Goal: Obtain resource: Download file/media

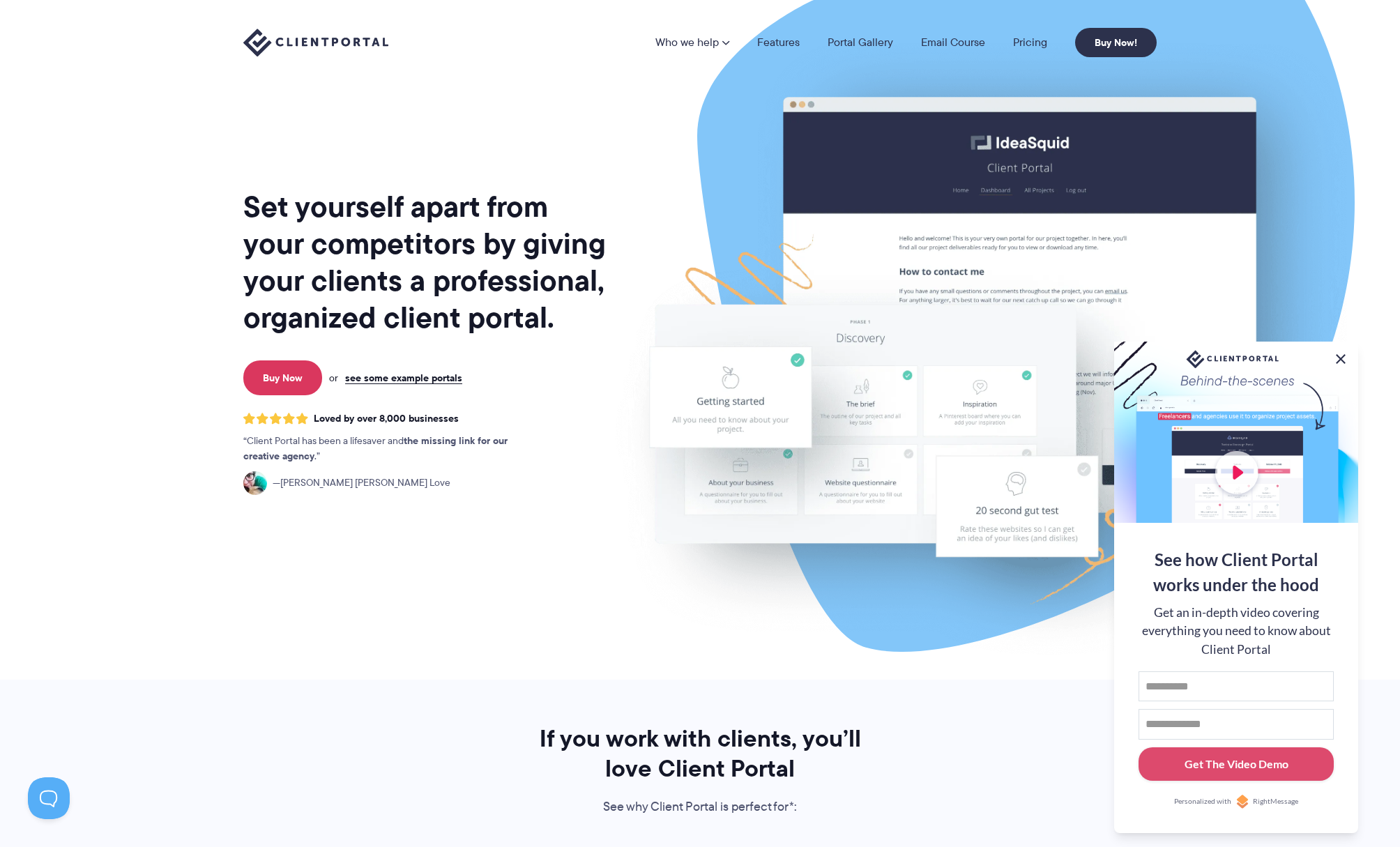
click at [1338, 358] on button at bounding box center [1341, 359] width 17 height 17
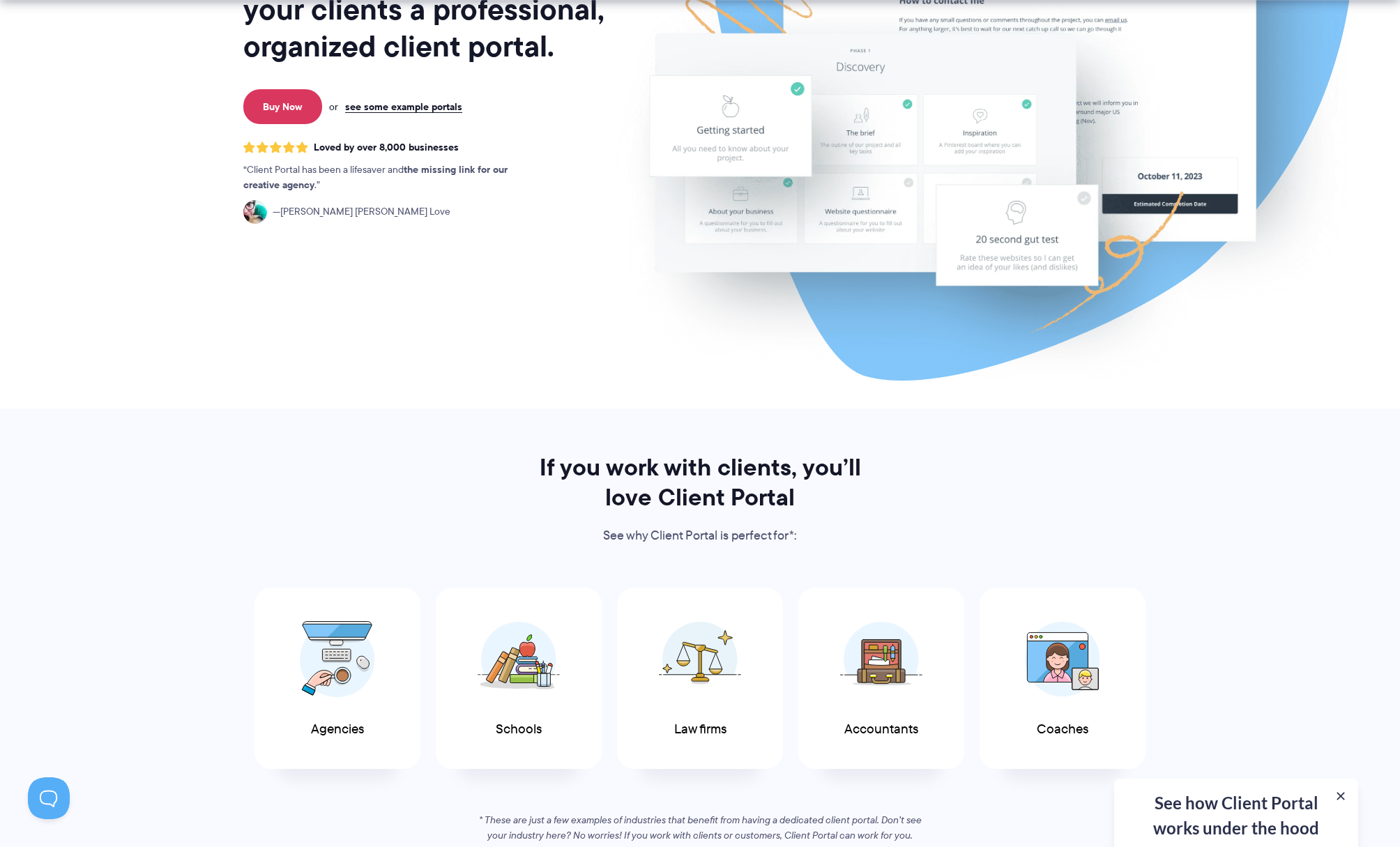
scroll to position [336, 0]
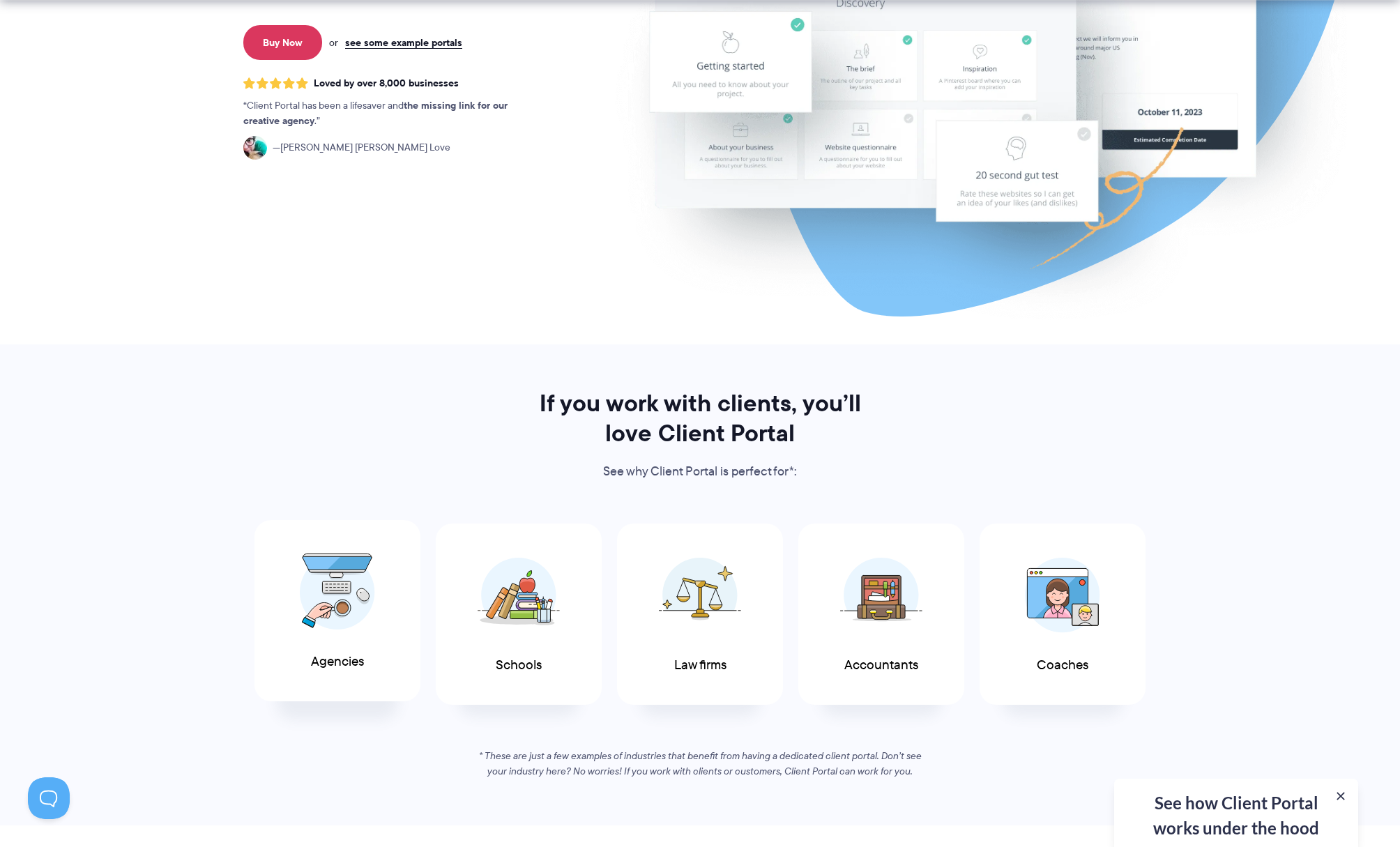
click at [352, 593] on img at bounding box center [338, 592] width 76 height 76
drag, startPoint x: 788, startPoint y: 260, endPoint x: 777, endPoint y: 239, distance: 23.7
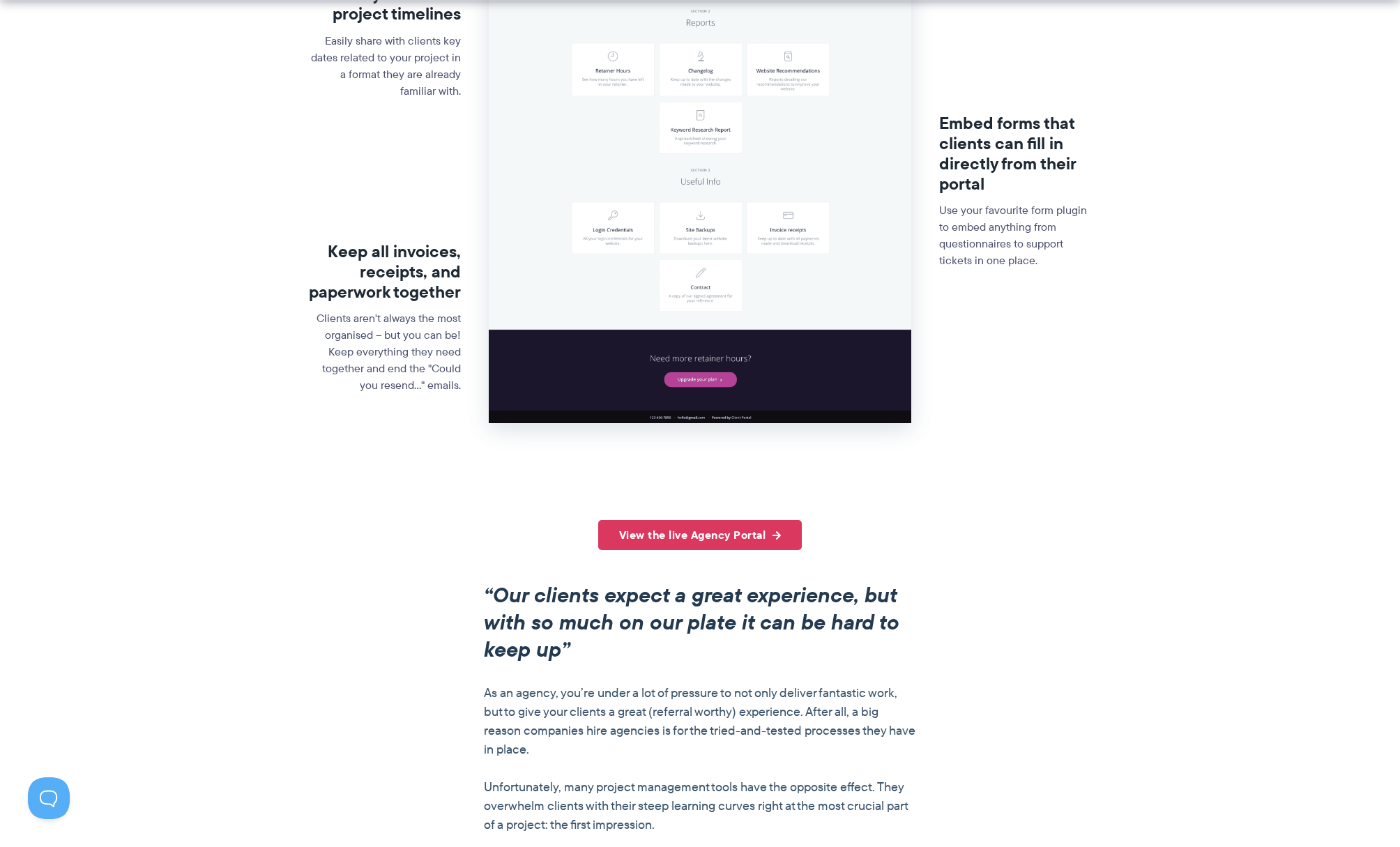
scroll to position [610, 0]
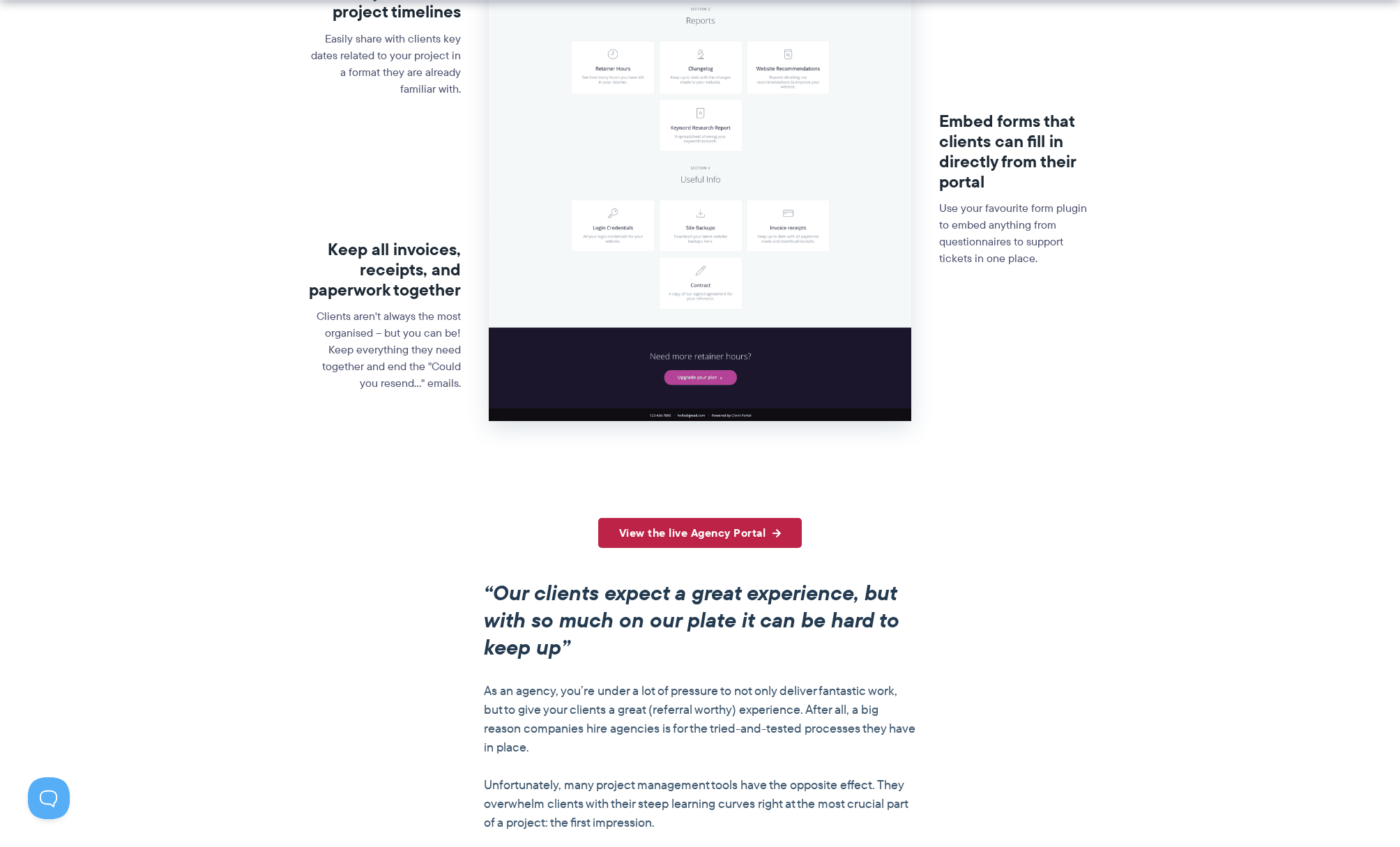
click at [740, 545] on link "View the live Agency Portal" at bounding box center [700, 533] width 204 height 30
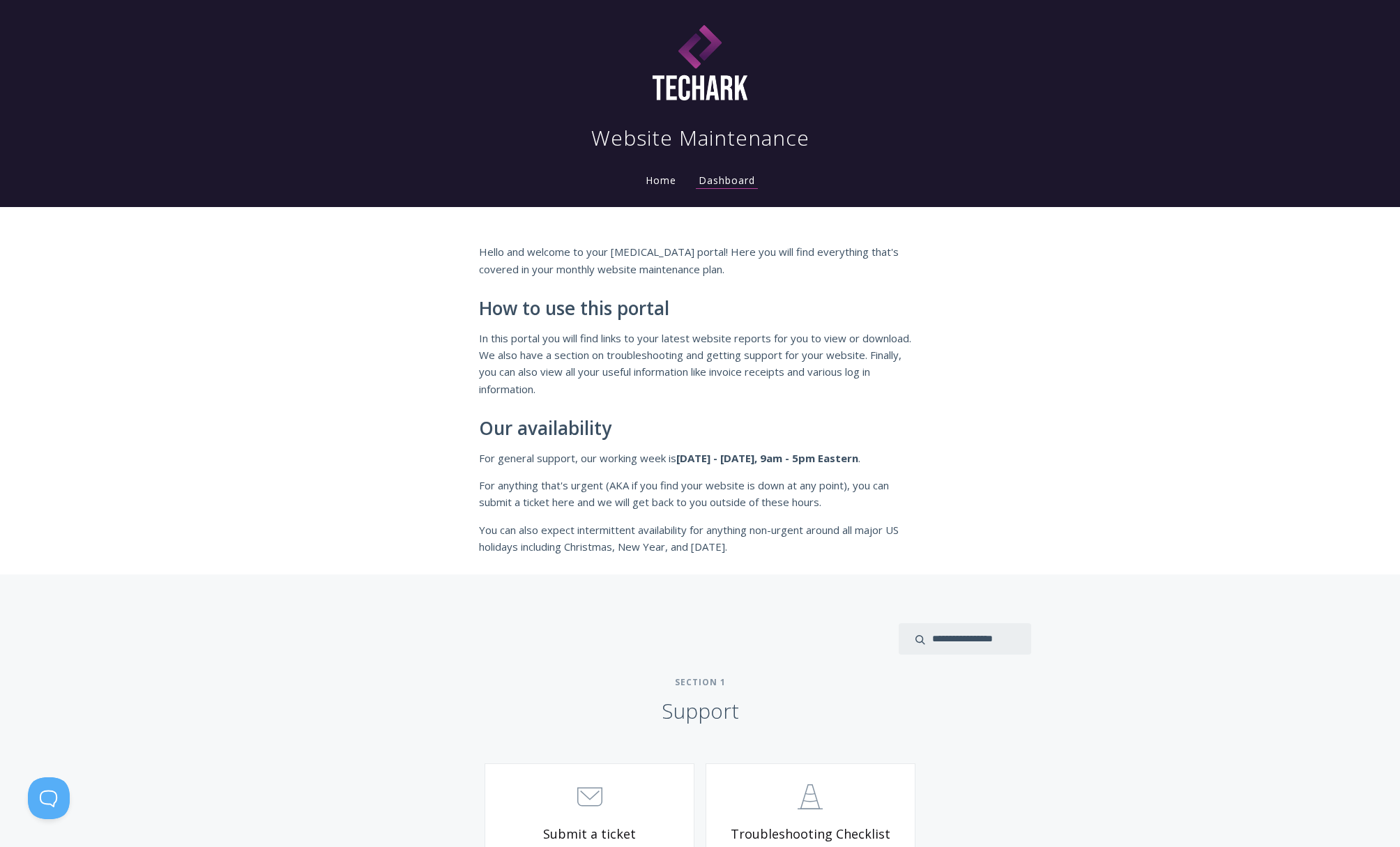
scroll to position [3, 0]
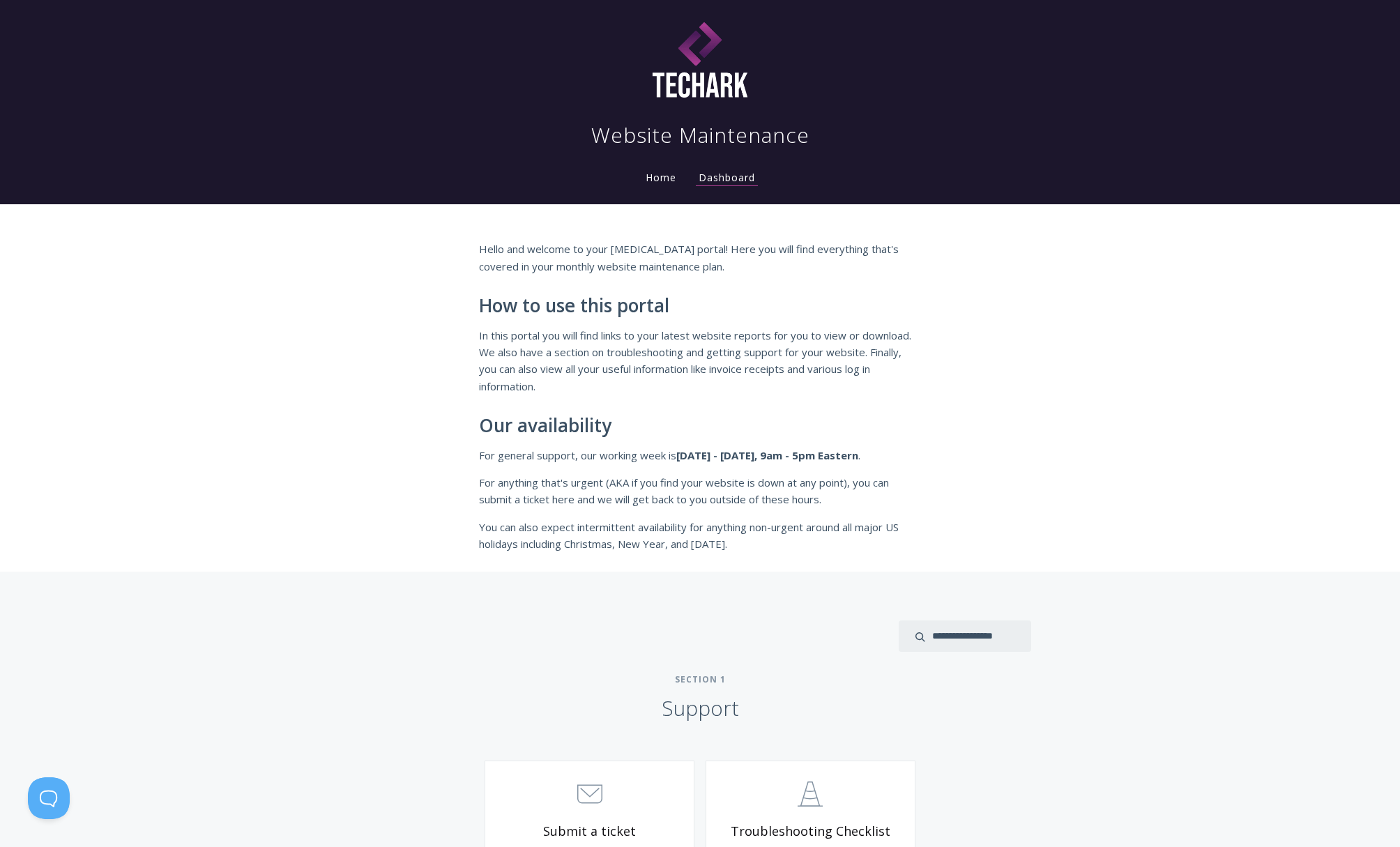
click at [662, 185] on li "Home" at bounding box center [661, 174] width 53 height 28
click at [662, 177] on link "Home" at bounding box center [660, 177] width 36 height 13
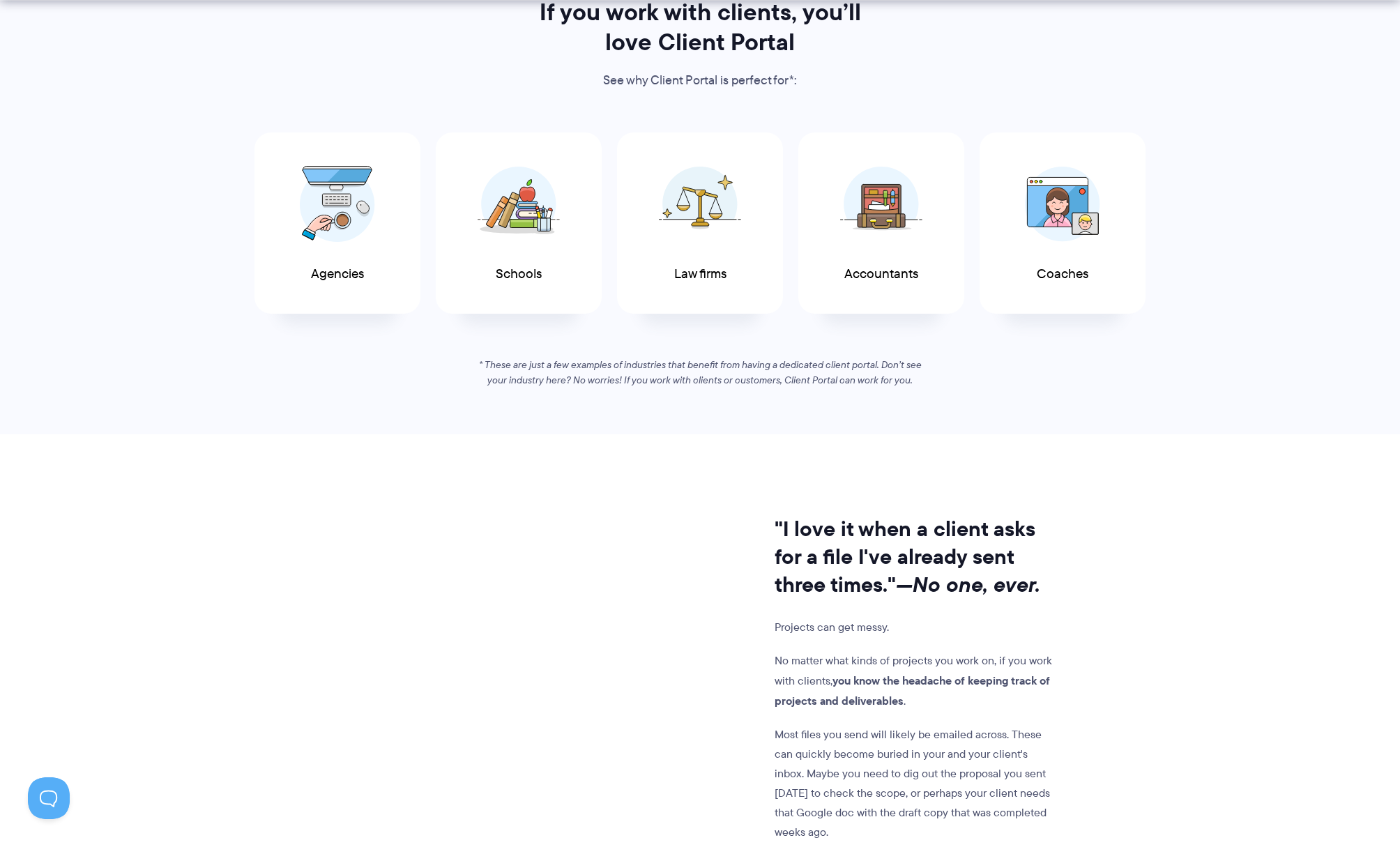
scroll to position [730, 0]
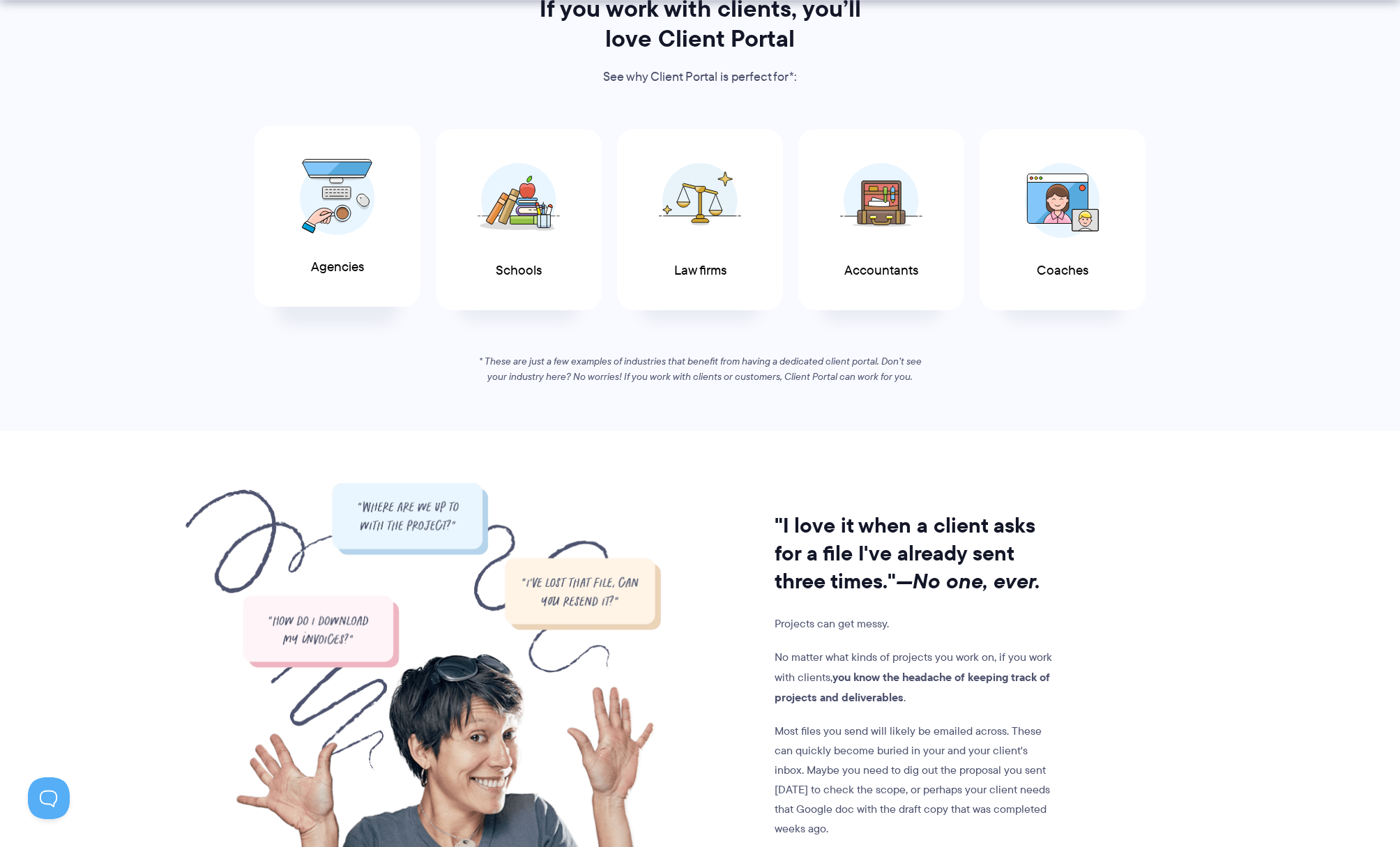
click at [357, 290] on div "Agencies" at bounding box center [337, 217] width 166 height 182
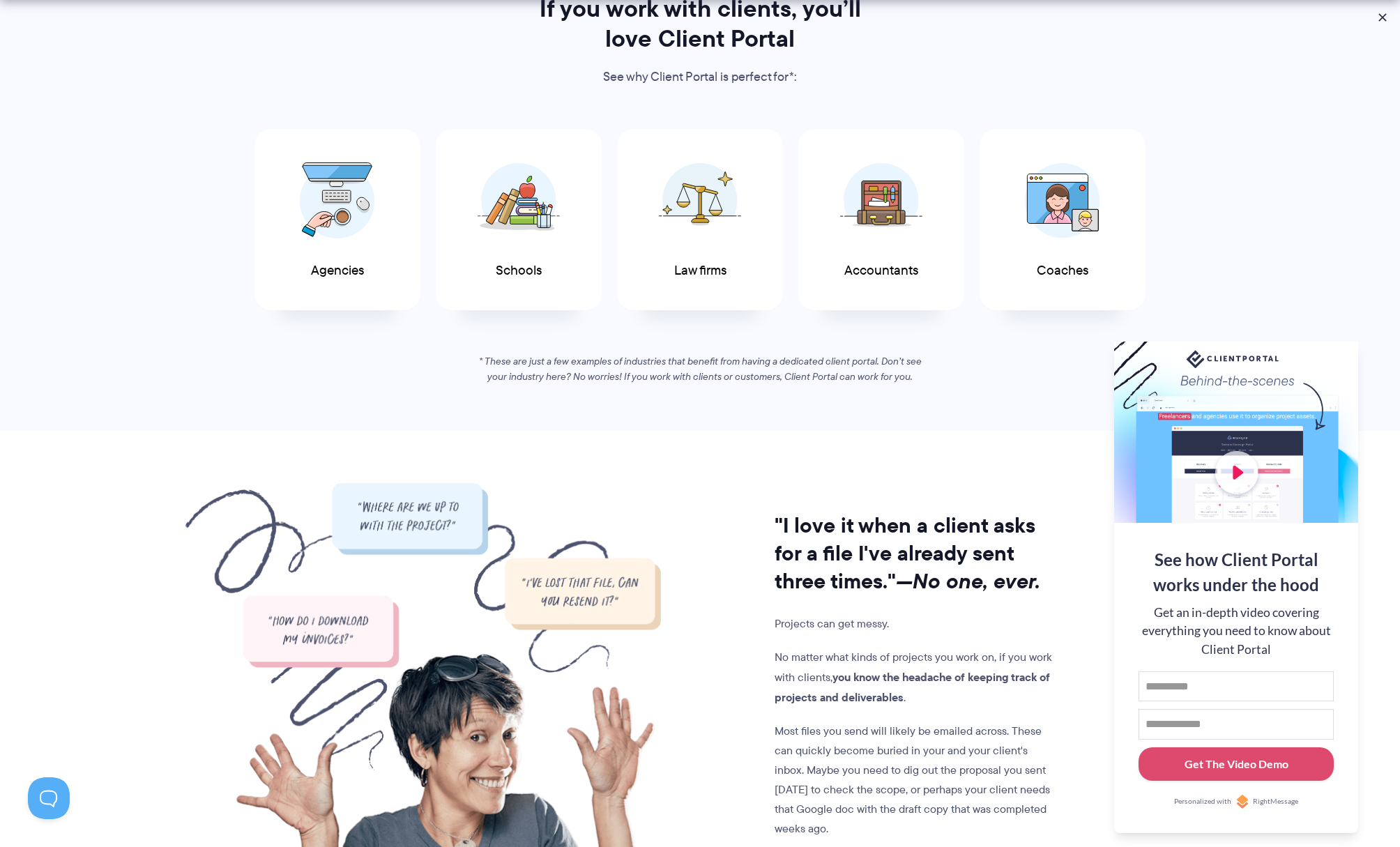
click at [1247, 466] on div at bounding box center [1236, 432] width 244 height 181
click at [1239, 468] on div at bounding box center [1236, 432] width 244 height 181
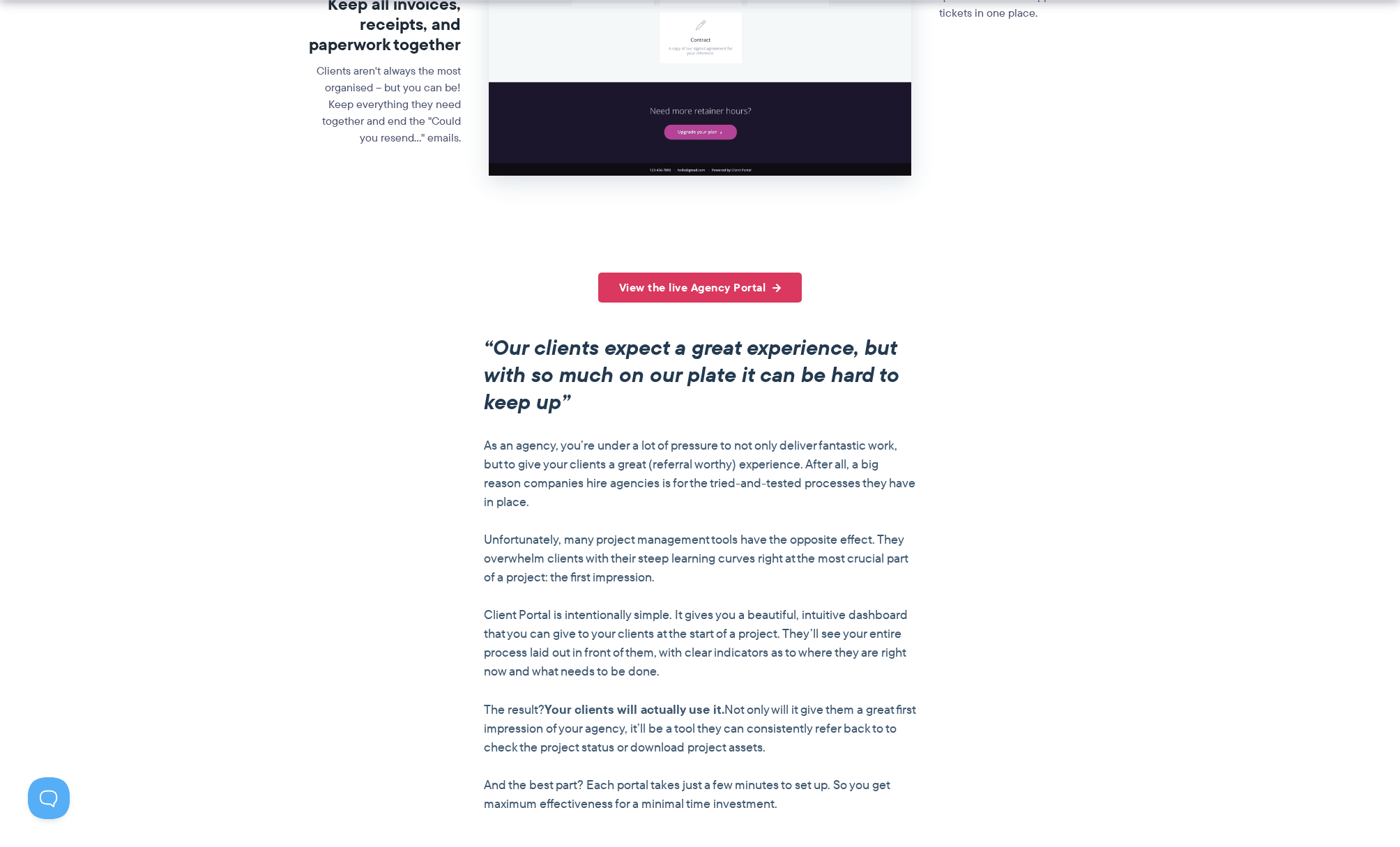
scroll to position [879, 0]
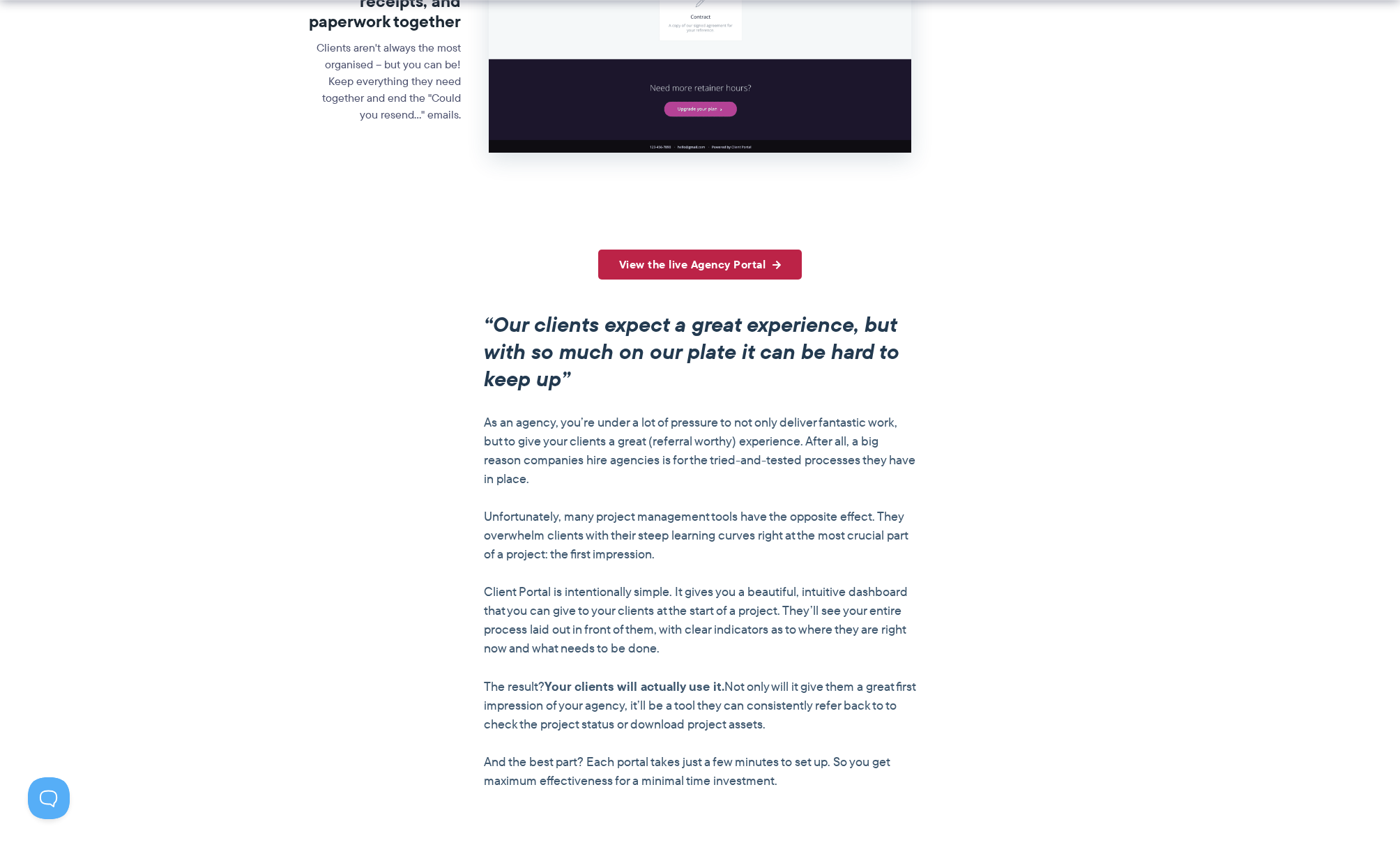
click at [729, 278] on link "View the live Agency Portal" at bounding box center [700, 265] width 204 height 30
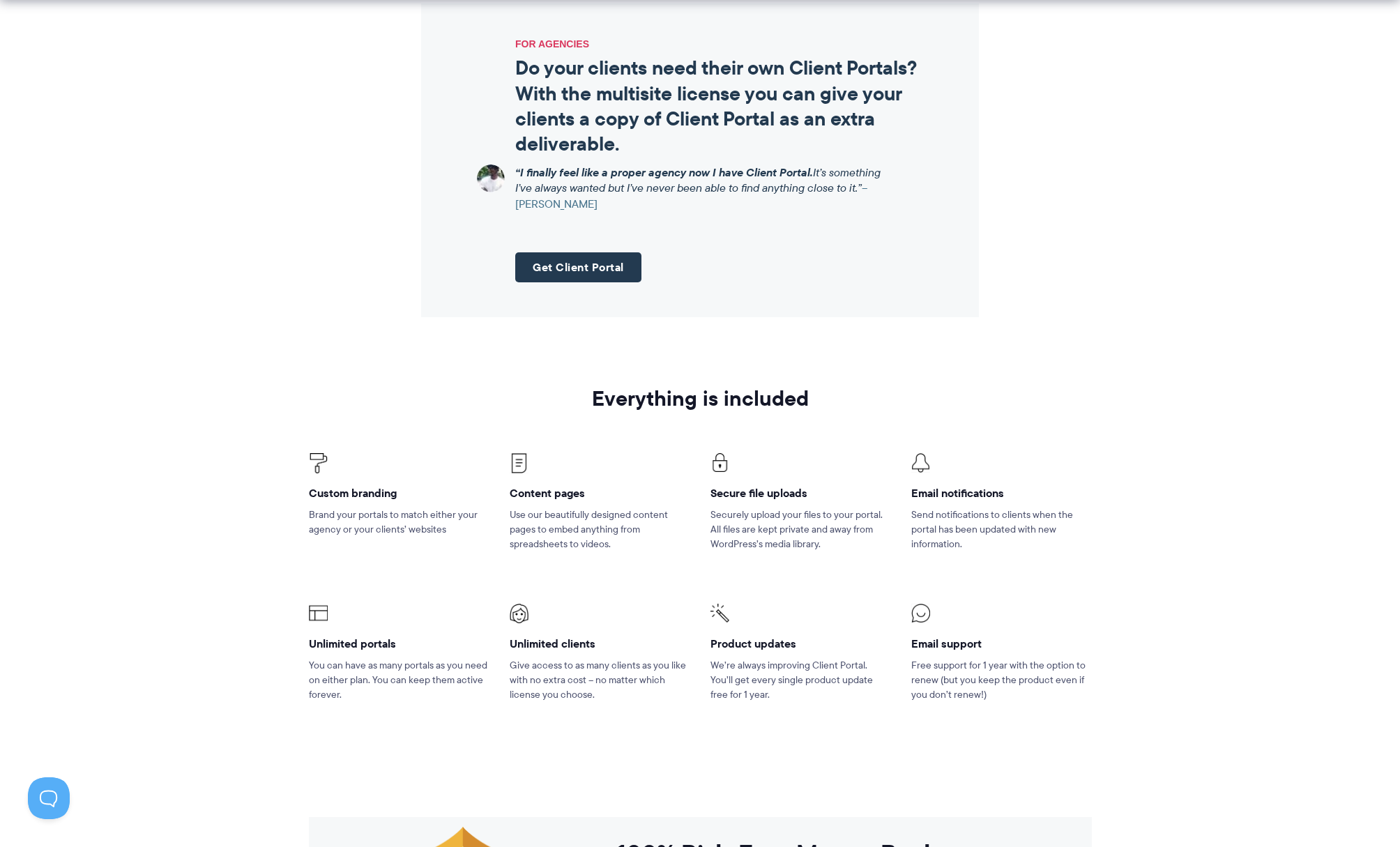
scroll to position [1588, 0]
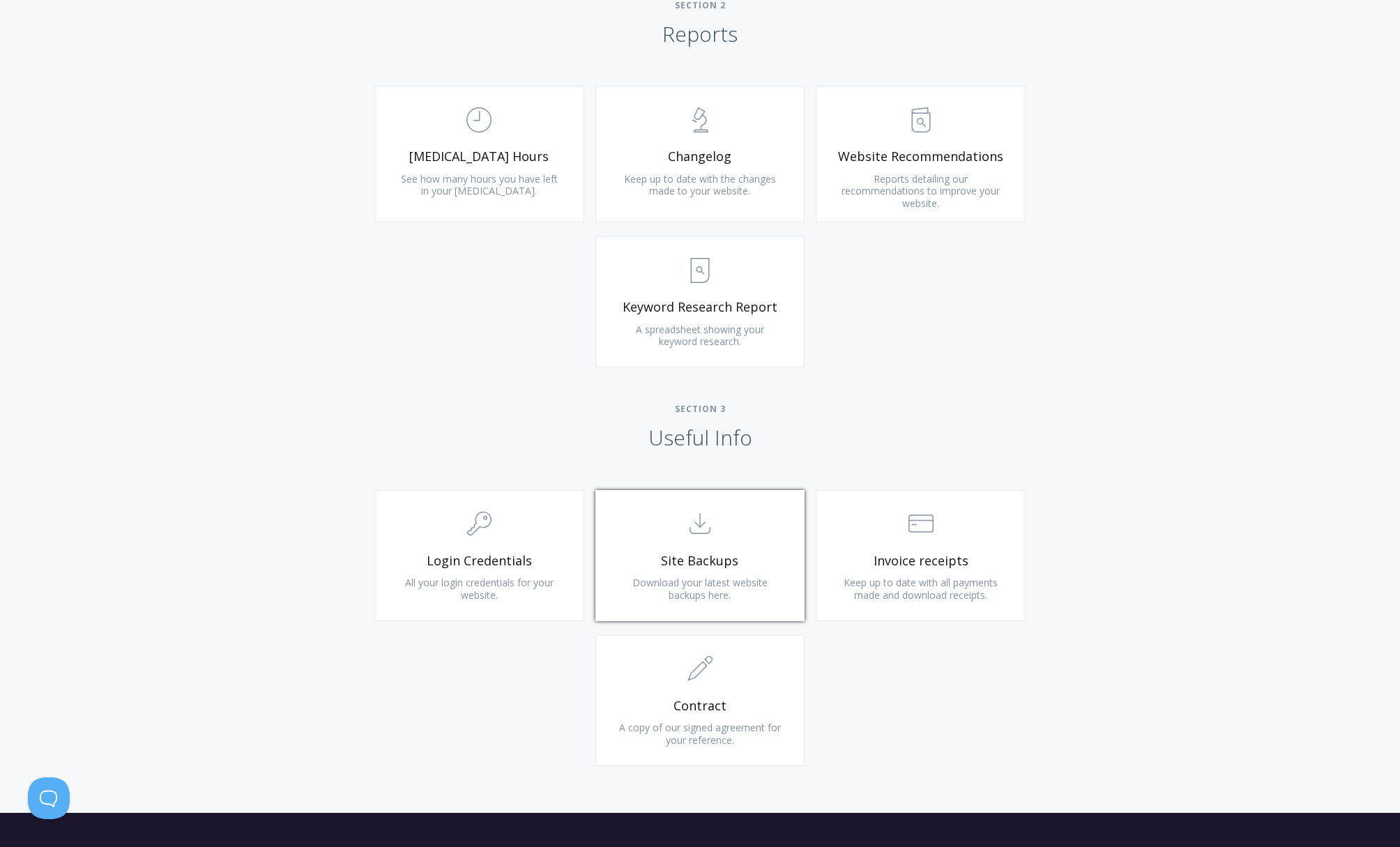
scroll to position [920, 0]
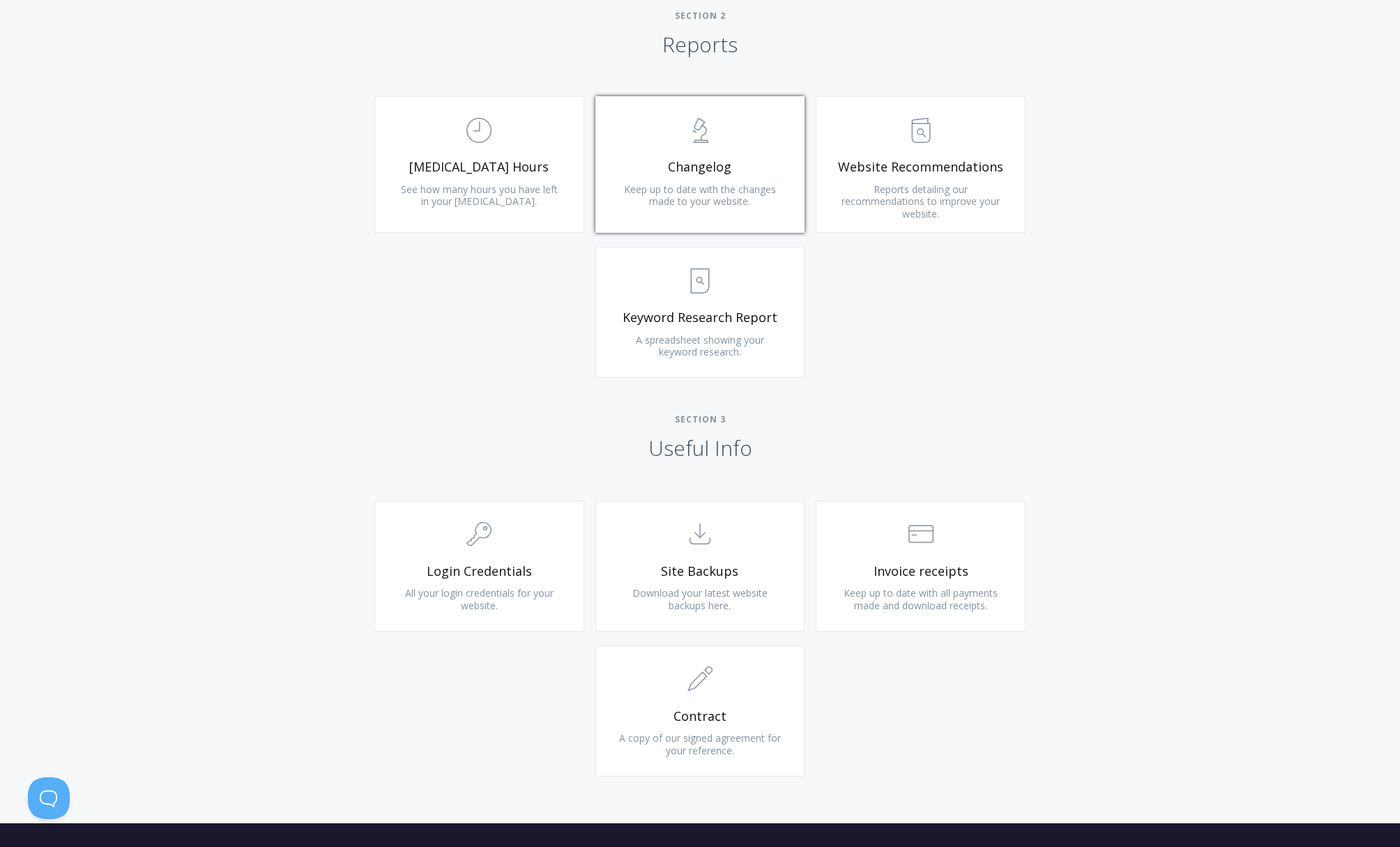
click at [723, 187] on span "Keep up to date with the changes made to your website." at bounding box center [700, 195] width 152 height 25
click at [946, 565] on span "Invoice receipts" at bounding box center [921, 571] width 167 height 16
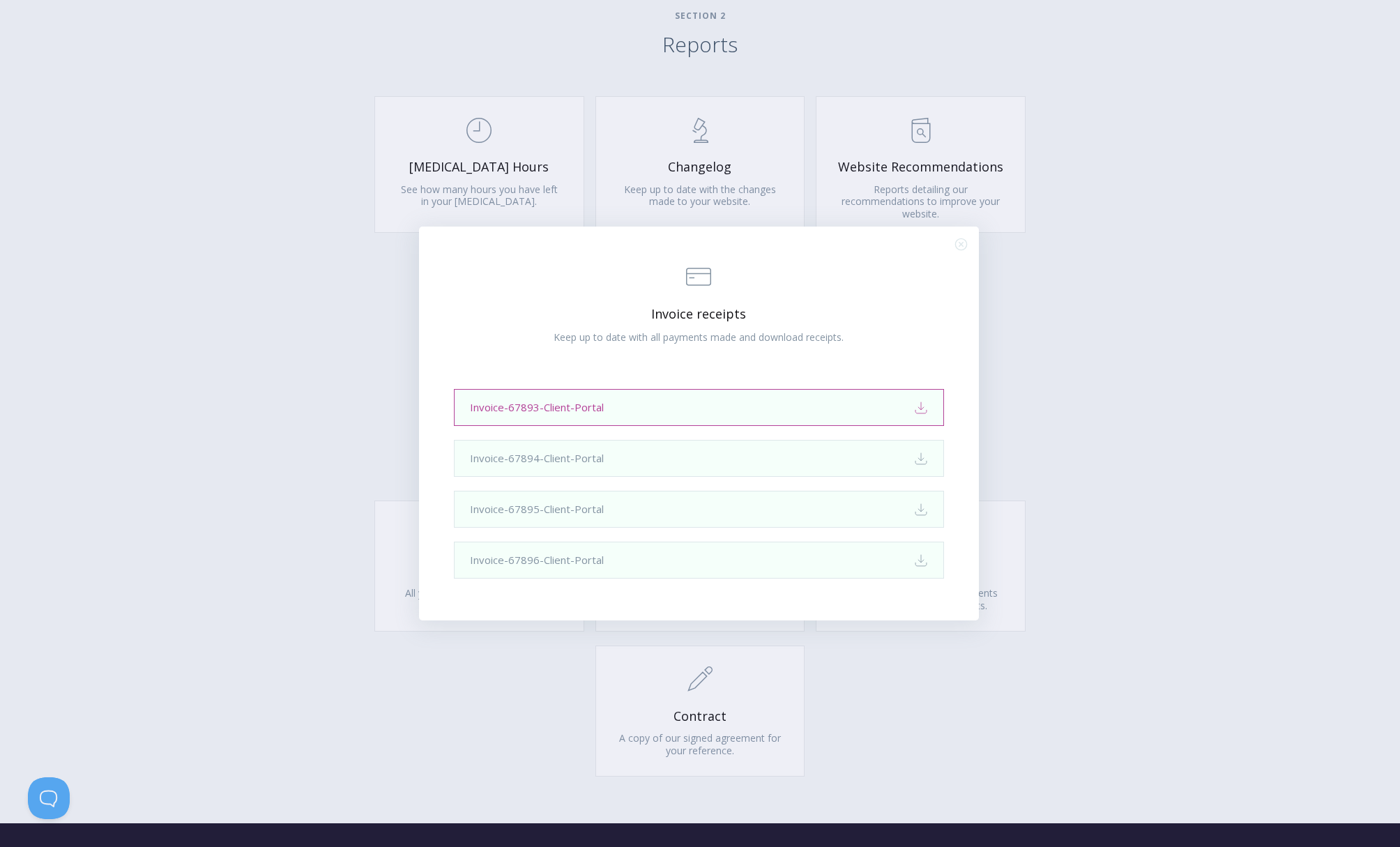
click at [767, 408] on link "Invoice-67893-Client-Portal Download" at bounding box center [698, 407] width 490 height 37
click at [961, 246] on icon ".st0{fill:none;stroke:#000000;stroke-width:2;stroke-miterlimit:10;} Close" at bounding box center [960, 244] width 12 height 12
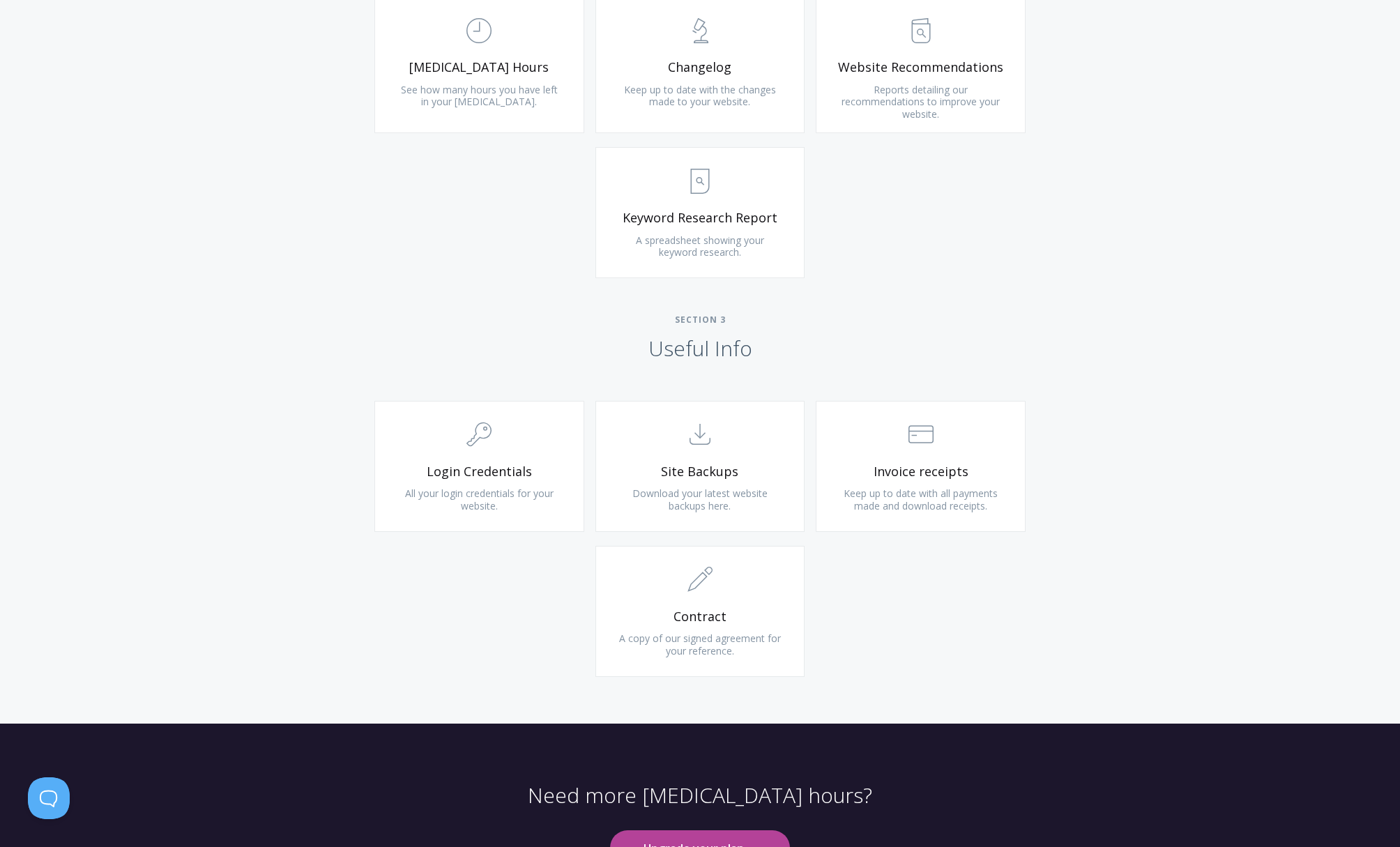
scroll to position [1041, 0]
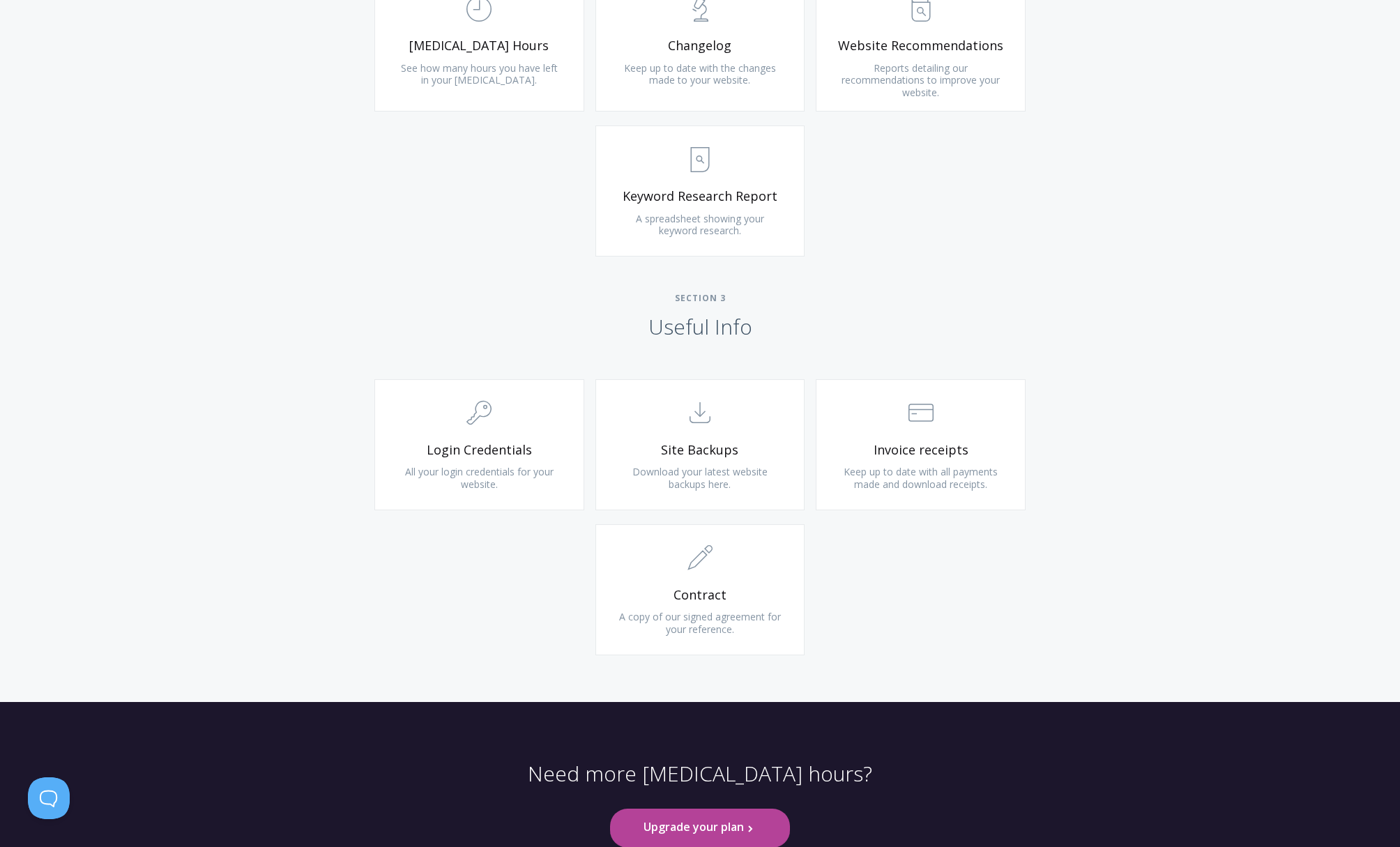
click at [957, 619] on div ".cls-1{fill:none;stroke:#000;stroke-miterlimit:10;stroke-width:2px;} 1. General…" at bounding box center [700, 525] width 714 height 290
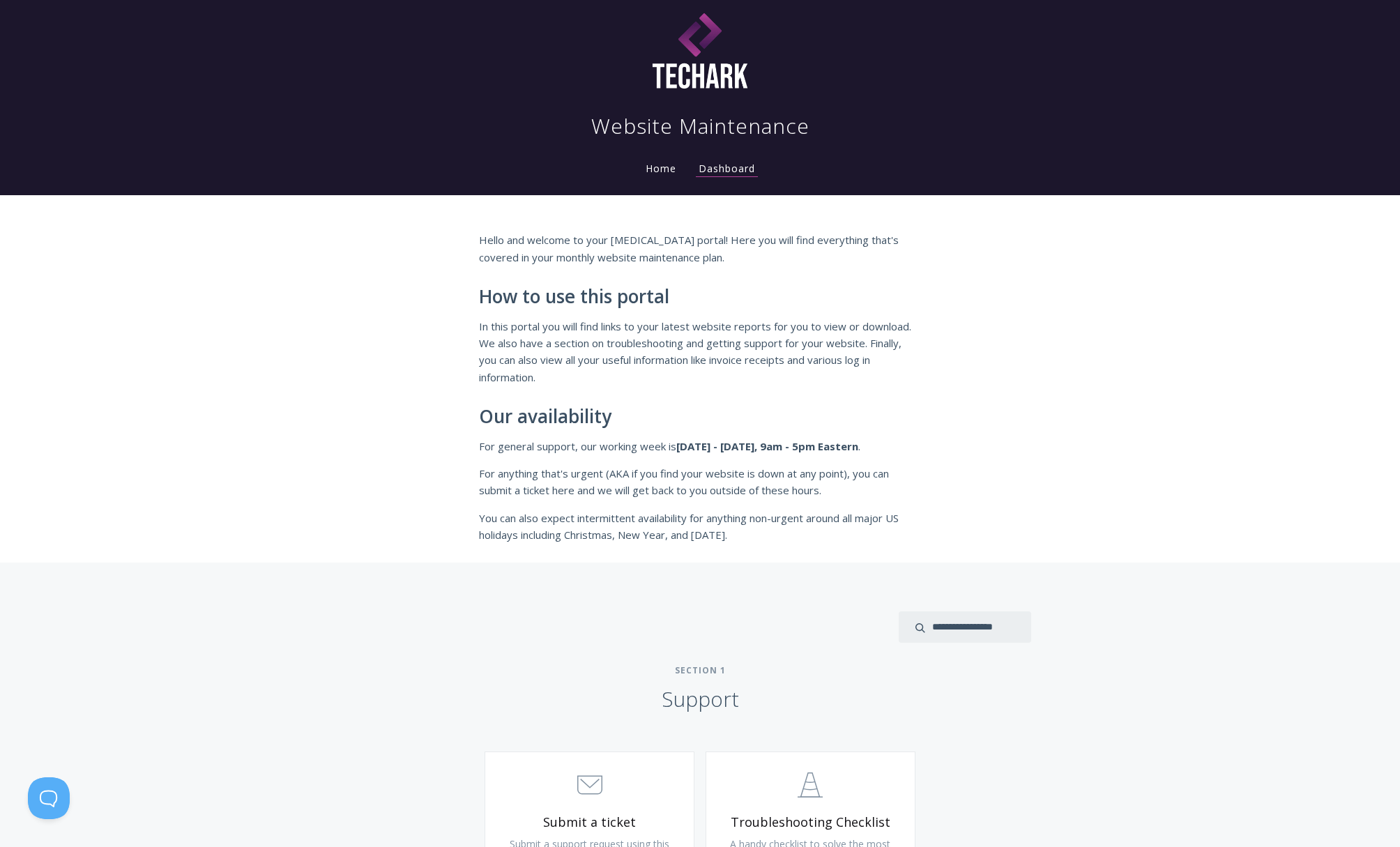
scroll to position [0, 0]
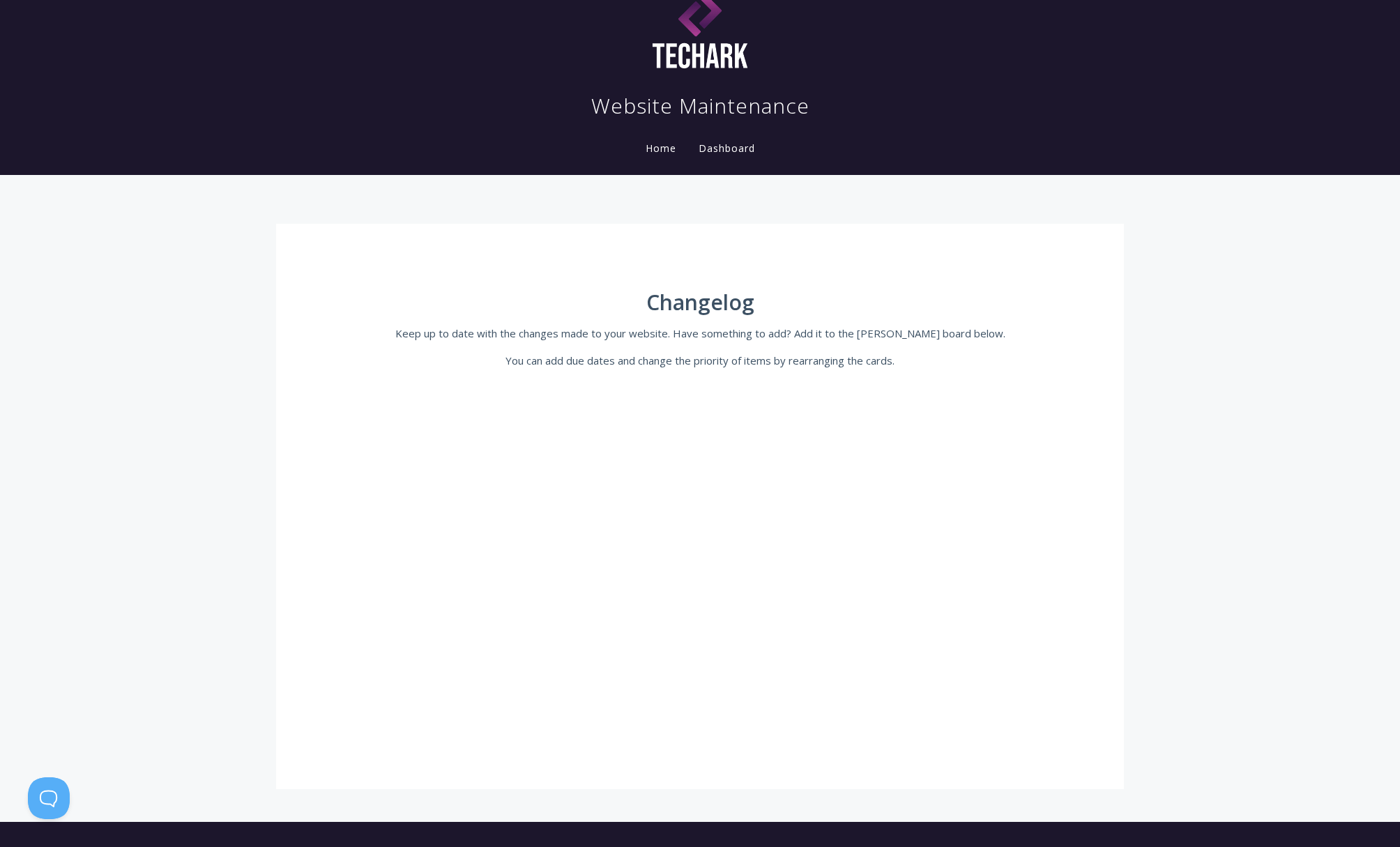
scroll to position [141, 0]
